Goal: Book appointment/travel/reservation

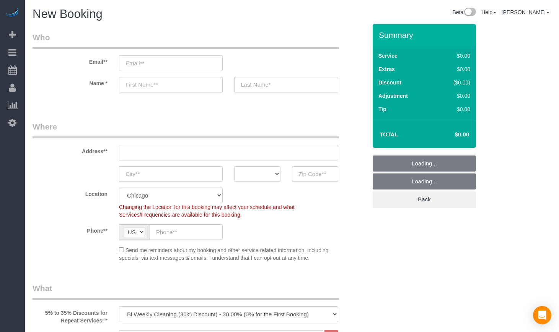
select select "512"
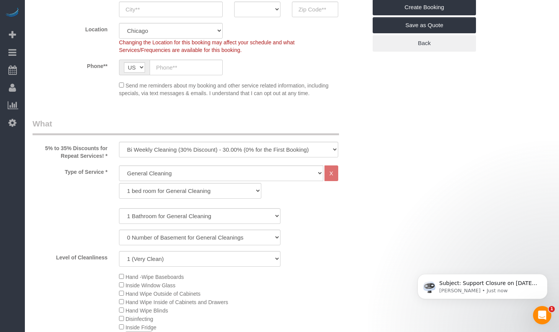
scroll to position [191, 0]
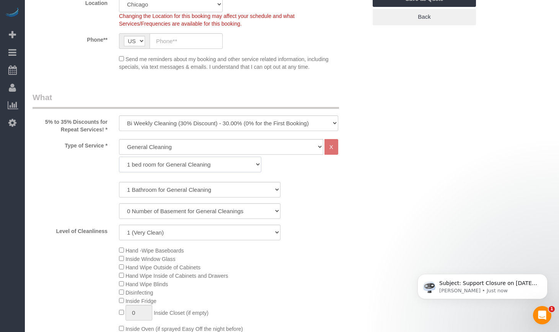
click at [179, 159] on select "1 bed room for General Cleaning 2 bed room for General Cleaning 3 bed room for …" at bounding box center [190, 165] width 142 height 16
select select "288"
click at [119, 157] on select "1 bed room for General Cleaning 2 bed room for General Cleaning 3 bed room for …" at bounding box center [190, 165] width 142 height 16
click at [151, 190] on select "1 Bathroom for General Cleaning 2 Bathroom for General Cleanings 3 Bathroom for…" at bounding box center [199, 190] width 161 height 16
select select "2"
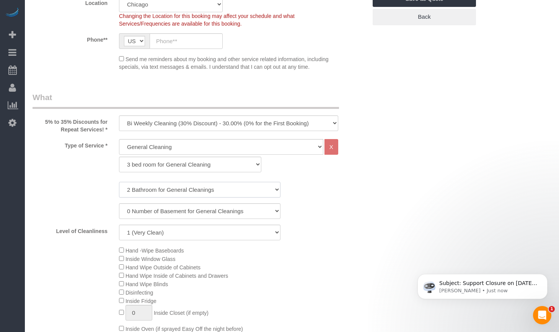
click at [119, 182] on select "1 Bathroom for General Cleaning 2 Bathroom for General Cleanings 3 Bathroom for…" at bounding box center [199, 190] width 161 height 16
click at [156, 144] on select "General Cleaning Deep Cleaning Move-in / Move-out Cleaning COUNTS Cleaning" at bounding box center [221, 147] width 204 height 16
click at [119, 139] on select "General Cleaning Deep Cleaning Move-in / Move-out Cleaning COUNTS Cleaning" at bounding box center [221, 147] width 204 height 16
click at [181, 117] on select "One Time Cleaning Weekly Cleaning (35% Discount) - 35.00% (0% for the First Boo…" at bounding box center [228, 123] width 219 height 16
click at [119, 115] on select "One Time Cleaning Weekly Cleaning (35% Discount) - 35.00% (0% for the First Boo…" at bounding box center [228, 123] width 219 height 16
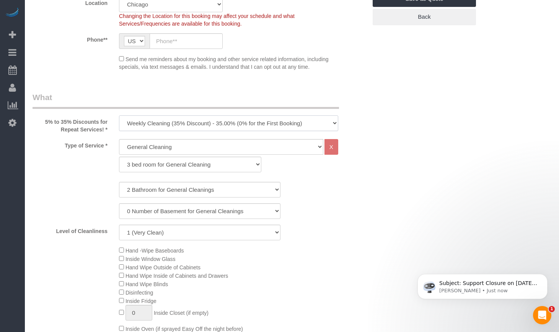
click at [173, 124] on select "One Time Cleaning Weekly Cleaning (35% Discount) - 35.00% (0% for the First Boo…" at bounding box center [228, 123] width 219 height 16
select select "object:1004"
click at [119, 115] on select "One Time Cleaning Weekly Cleaning (35% Discount) - 35.00% (0% for the First Boo…" at bounding box center [228, 123] width 219 height 16
click at [369, 203] on div "0 Number of Basement for General Cleanings 1 Number of Basement for General Cle…" at bounding box center [200, 211] width 346 height 16
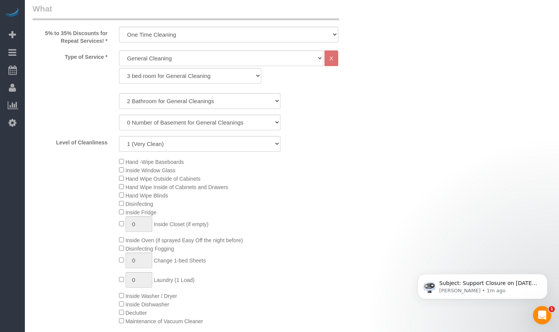
scroll to position [255, 0]
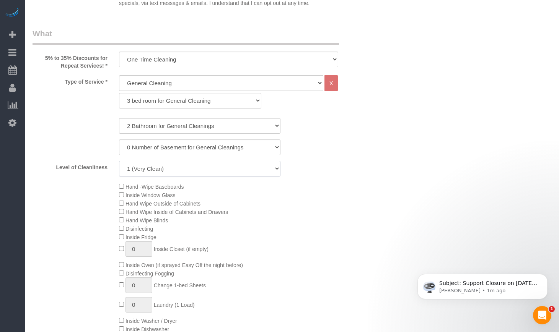
click at [264, 172] on select "1 (Very Clean) 2 3 4 5 (Average Condition) 6 7 8 9 10 (Extremely Dirty)" at bounding box center [199, 169] width 161 height 16
click at [268, 171] on select "1 (Very Clean) 2 3 4 5 (Average Condition) 6 7 8 9 10 (Extremely Dirty)" at bounding box center [199, 169] width 161 height 16
click at [336, 171] on div "Level of Cleanliness 1 (Very Clean) 2 3 4 5 (Average Condition) 6 7 8 9 10 (Ext…" at bounding box center [200, 169] width 346 height 16
click at [263, 170] on select "1 (Very Clean) 2 3 4 5 (Average Condition) 6 7 8 9 10 (Extremely Dirty)" at bounding box center [199, 169] width 161 height 16
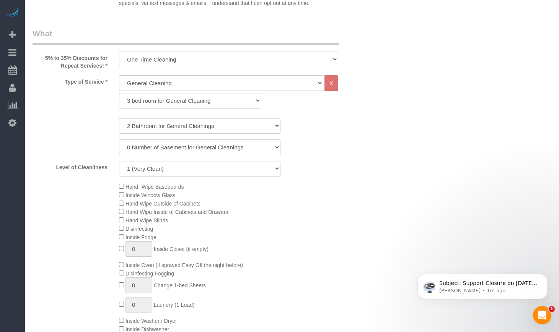
click at [186, 174] on select "1 (Very Clean) 2 3 4 5 (Average Condition) 6 7 8 9 10 (Extremely Dirty)" at bounding box center [199, 169] width 161 height 16
click at [337, 174] on div "Level of Cleanliness 1 (Very Clean) 2 3 4 5 (Average Condition) 6 7 8 9 10 (Ext…" at bounding box center [200, 169] width 346 height 16
click at [185, 168] on select "1 (Very Clean) 2 3 4 5 (Average Condition) 6 7 8 9 10 (Extremely Dirty)" at bounding box center [199, 169] width 161 height 16
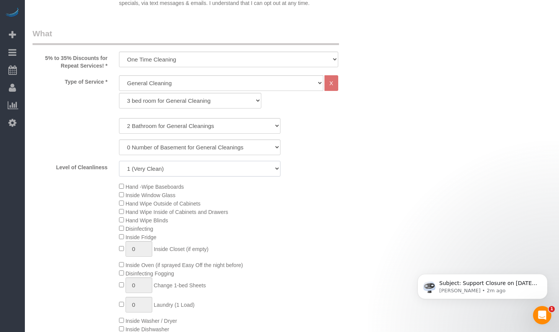
click at [163, 168] on select "1 (Very Clean) 2 3 4 5 (Average Condition) 6 7 8 9 10 (Extremely Dirty)" at bounding box center [199, 169] width 161 height 16
select select "5"
click at [119, 161] on select "1 (Very Clean) 2 3 4 5 (Average Condition) 6 7 8 9 10 (Extremely Dirty)" at bounding box center [199, 169] width 161 height 16
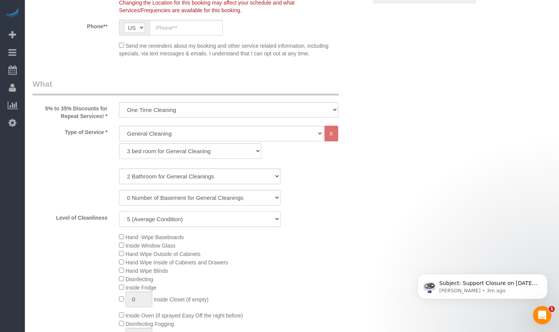
scroll to position [127, 0]
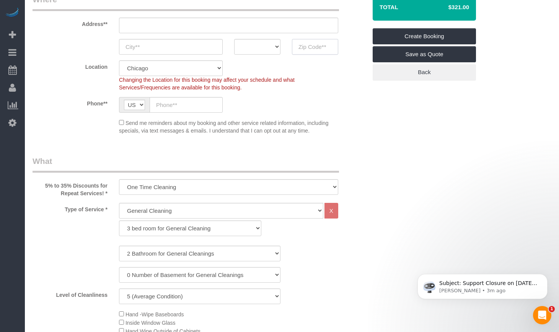
click at [318, 50] on input "text" at bounding box center [315, 47] width 46 height 16
paste input "60018"
type input "60018"
